Goal: Task Accomplishment & Management: Manage account settings

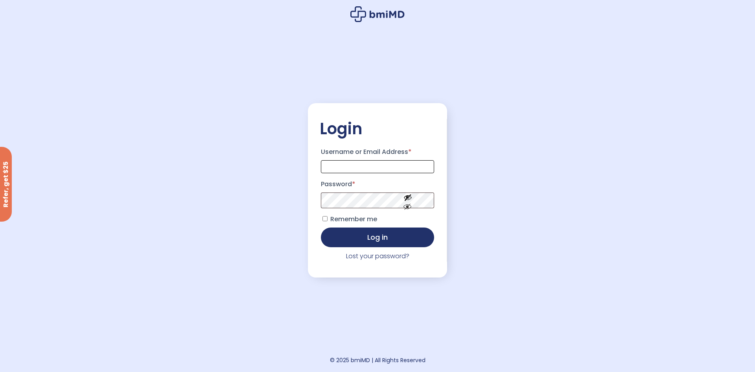
click at [364, 166] on input "Username or Email Address *" at bounding box center [377, 166] width 113 height 13
click at [358, 167] on input "Username or Email Address *" at bounding box center [377, 166] width 113 height 13
type input "**********"
click at [410, 207] on button "Show password" at bounding box center [408, 212] width 44 height 27
click at [408, 217] on button "Hide password" at bounding box center [408, 212] width 44 height 27
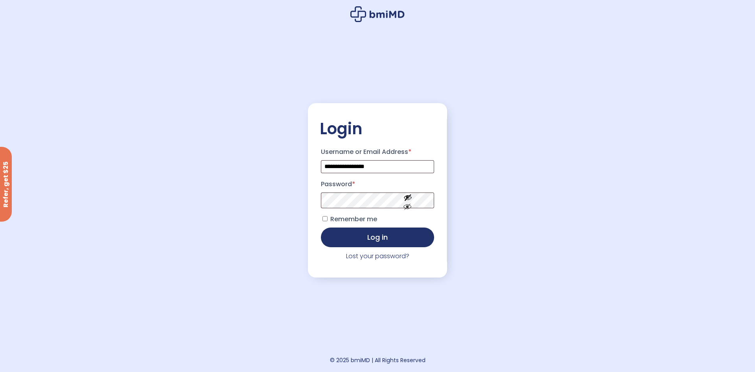
click at [348, 220] on span "Remember me" at bounding box center [353, 218] width 47 height 9
click at [380, 258] on link "Lost your password?" at bounding box center [377, 255] width 63 height 9
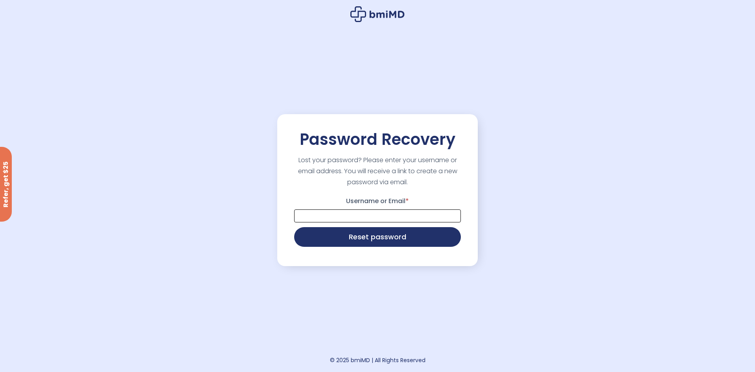
click at [375, 217] on input "Username or Email *" at bounding box center [377, 215] width 167 height 13
type input "**********"
click at [385, 237] on button "Reset password" at bounding box center [377, 236] width 167 height 20
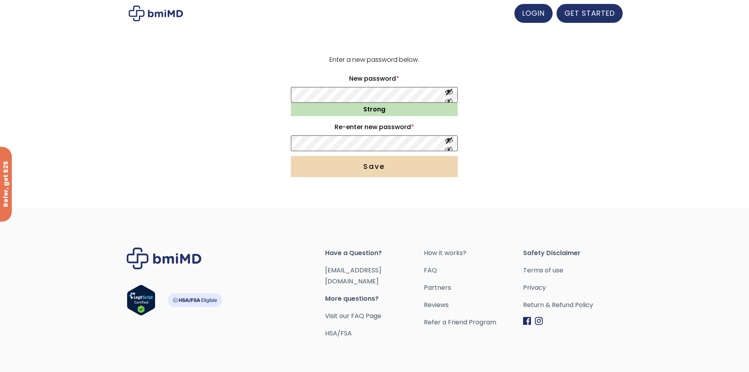
click at [392, 170] on button "Save" at bounding box center [374, 166] width 167 height 21
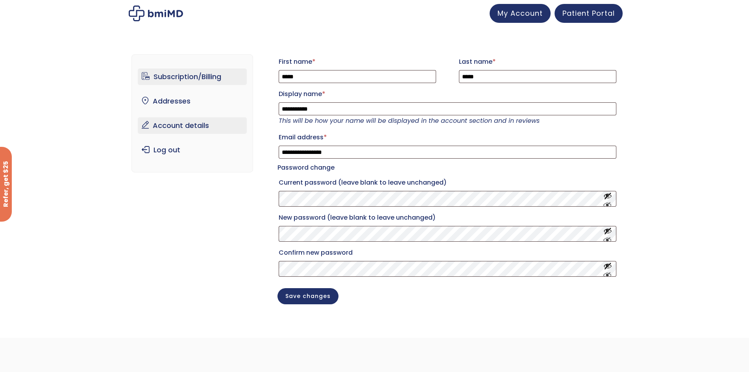
click at [179, 78] on link "Subscription/Billing" at bounding box center [192, 76] width 109 height 17
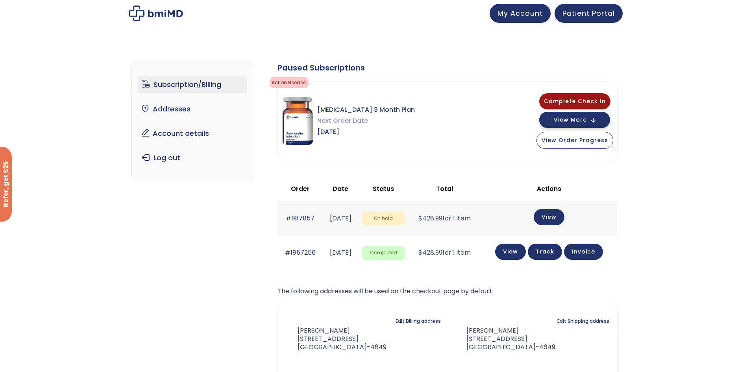
click at [591, 120] on button "View More" at bounding box center [574, 120] width 71 height 16
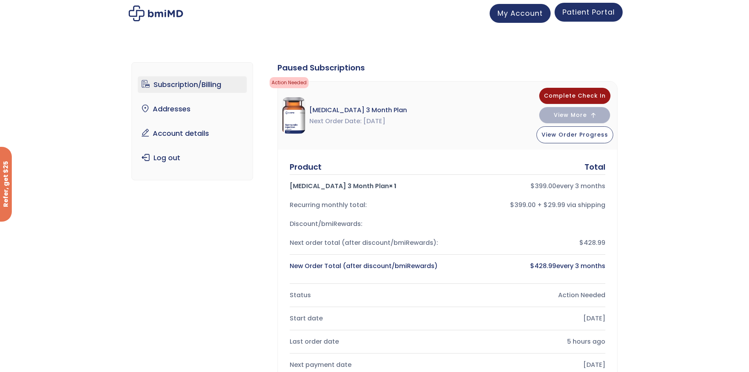
click at [591, 14] on span "Patient Portal" at bounding box center [588, 12] width 52 height 10
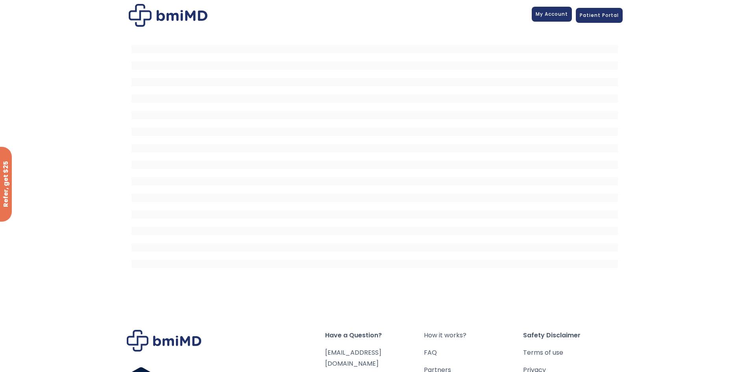
click at [551, 15] on span "My Account" at bounding box center [551, 14] width 32 height 7
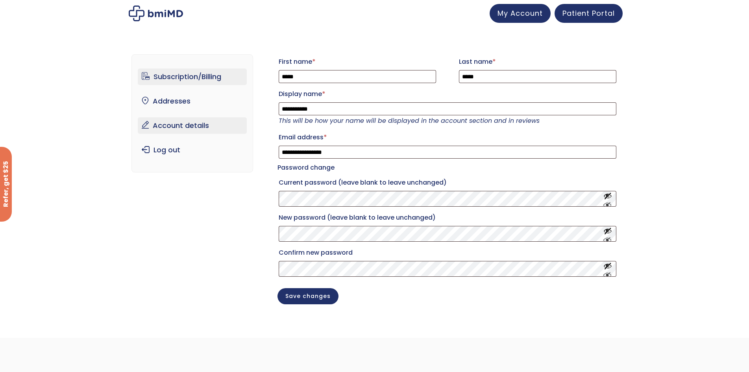
click at [188, 79] on link "Subscription/Billing" at bounding box center [192, 76] width 109 height 17
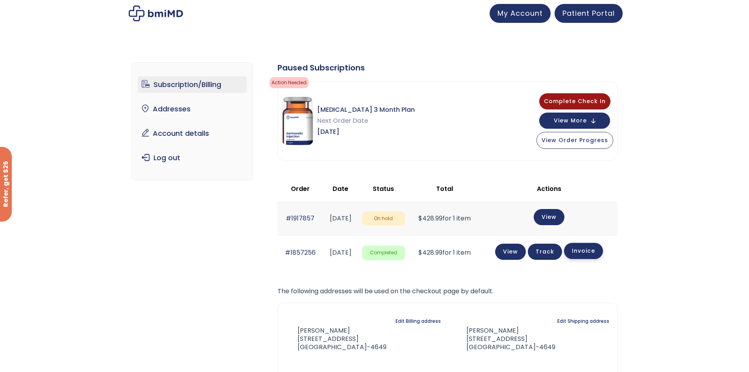
click at [585, 250] on link "Invoice" at bounding box center [583, 251] width 39 height 16
drag, startPoint x: 704, startPoint y: 155, endPoint x: 677, endPoint y: 139, distance: 31.4
click at [704, 155] on div "Subscription/Billing bmiRewards Addresses Account details Submit a Review Log o…" at bounding box center [374, 240] width 749 height 389
click at [586, 14] on span "Patient Portal" at bounding box center [588, 12] width 52 height 10
